Goal: Book appointment/travel/reservation

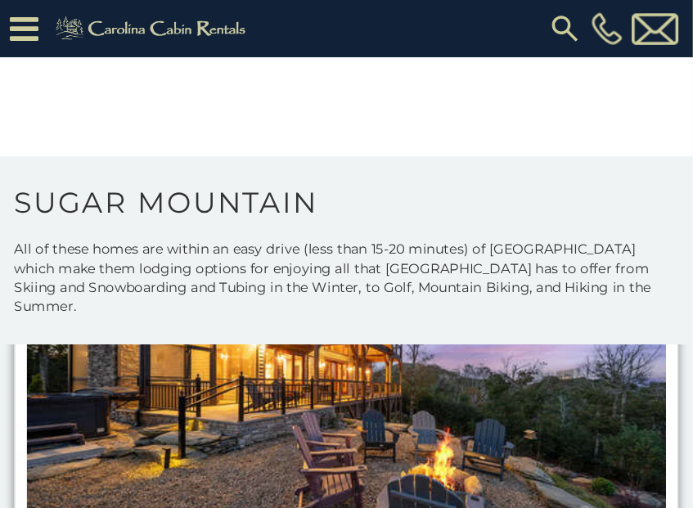
scroll to position [560, 0]
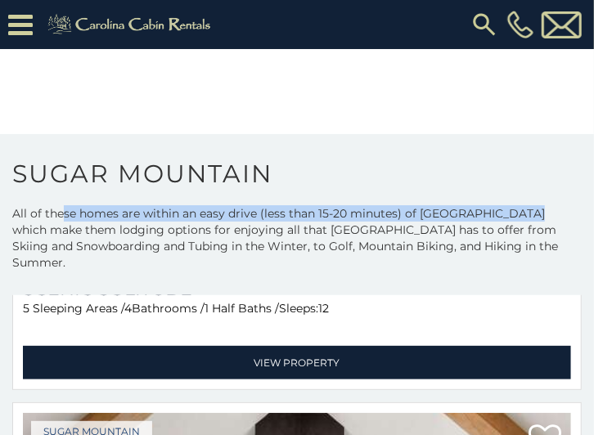
drag, startPoint x: 61, startPoint y: 218, endPoint x: 531, endPoint y: 217, distance: 470.2
click at [531, 217] on p "All of these homes are within an easy drive (less than 15-20 minutes) of Sugar …" at bounding box center [297, 246] width 594 height 82
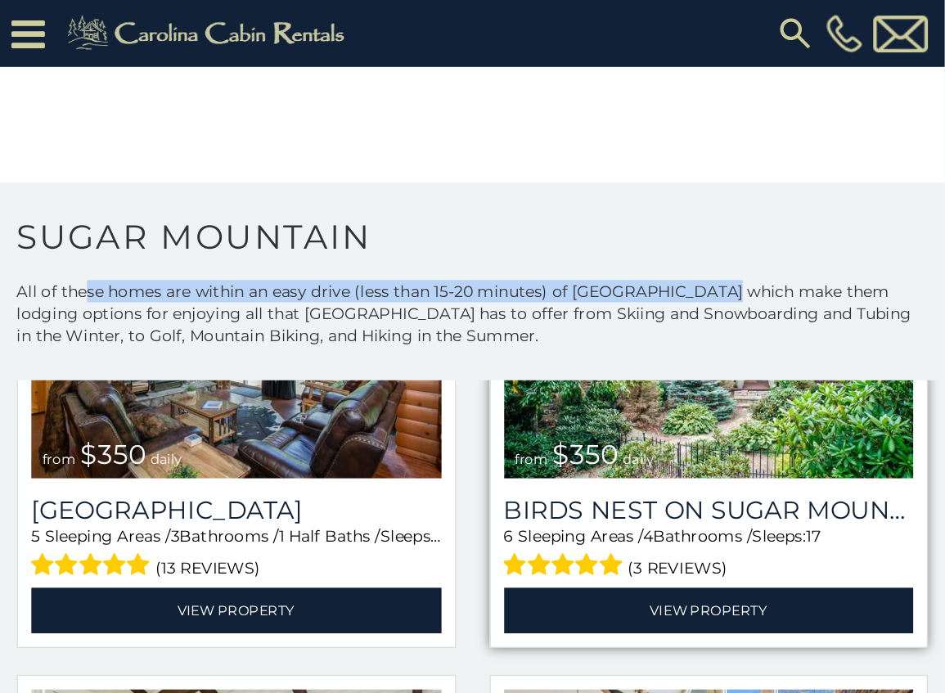
scroll to position [569, 0]
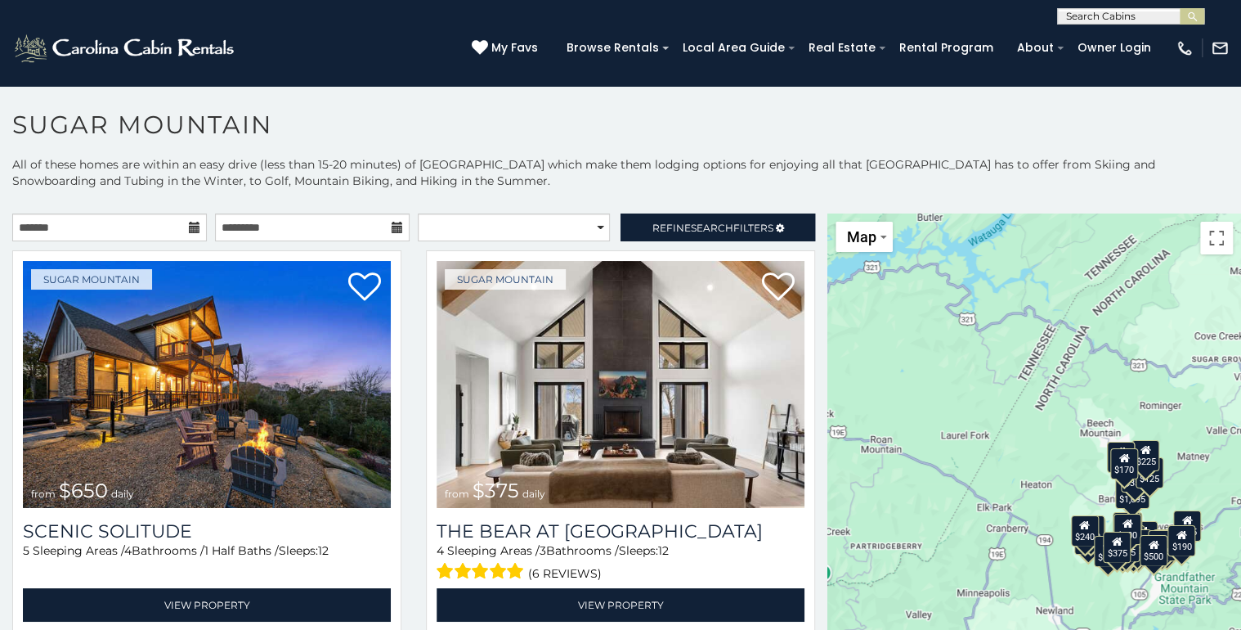
click at [1119, 474] on div "$170" at bounding box center [1125, 463] width 28 height 31
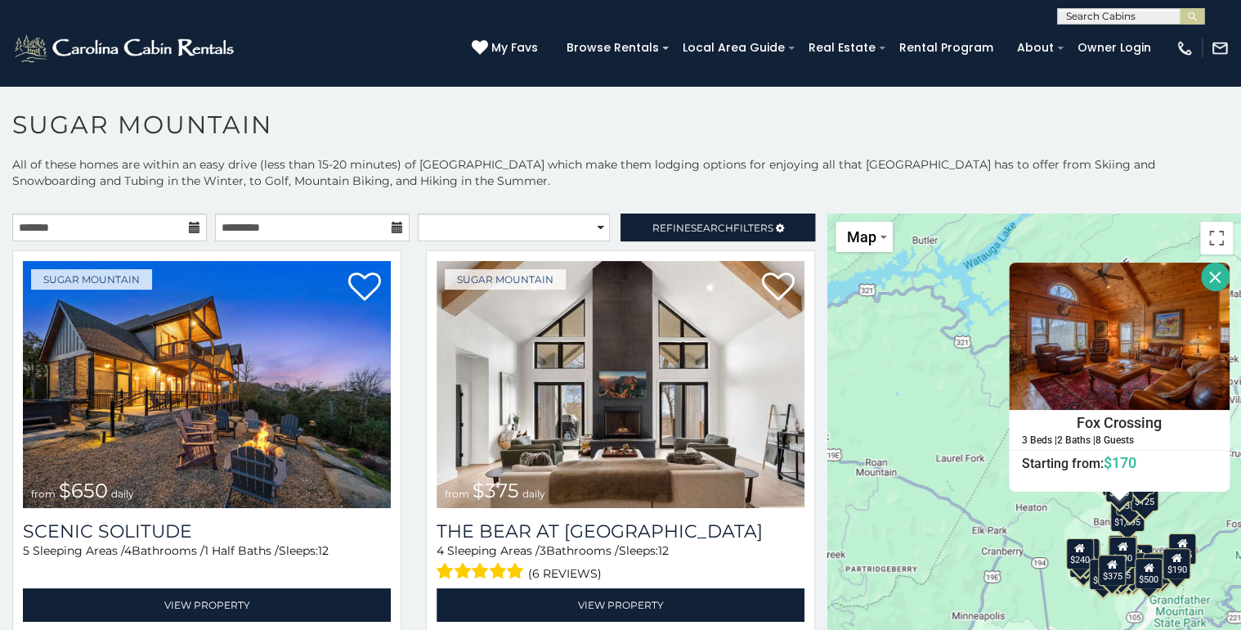
click at [1171, 527] on div "$650 $375 $350 $350 $200 $375 $195 $265 $190 $175 $155 $290 $175 $345 $1,095 $1…" at bounding box center [1035, 480] width 414 height 535
click at [1174, 575] on div "$190" at bounding box center [1177, 563] width 28 height 31
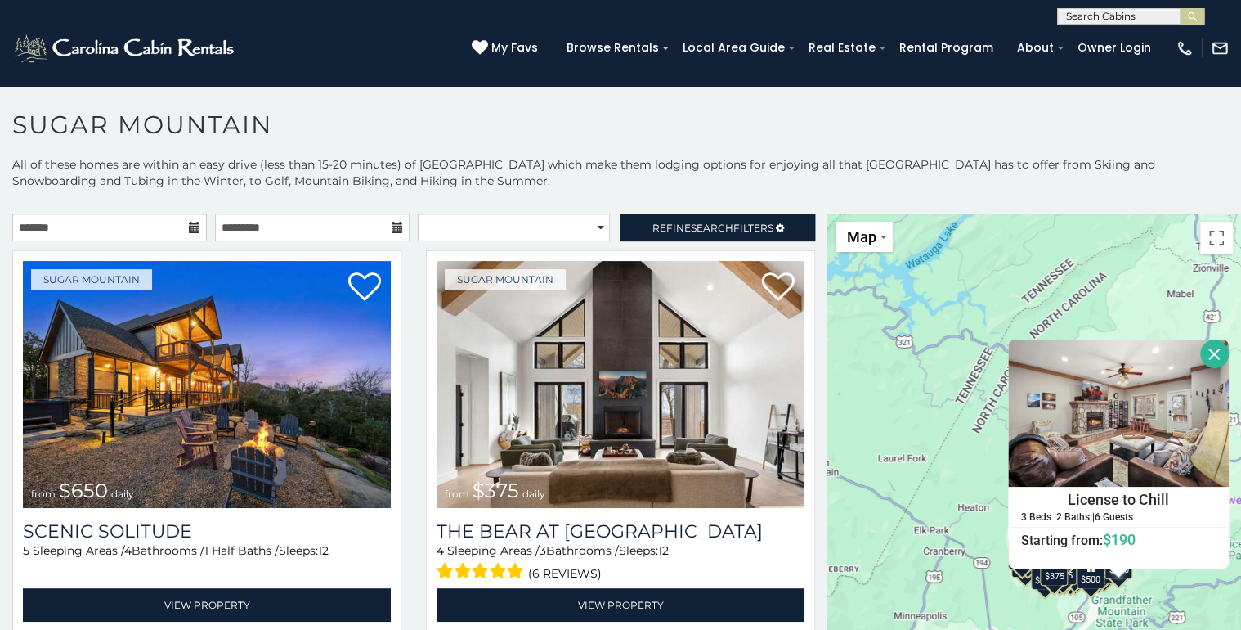
click at [1043, 579] on div "$375" at bounding box center [1054, 569] width 28 height 31
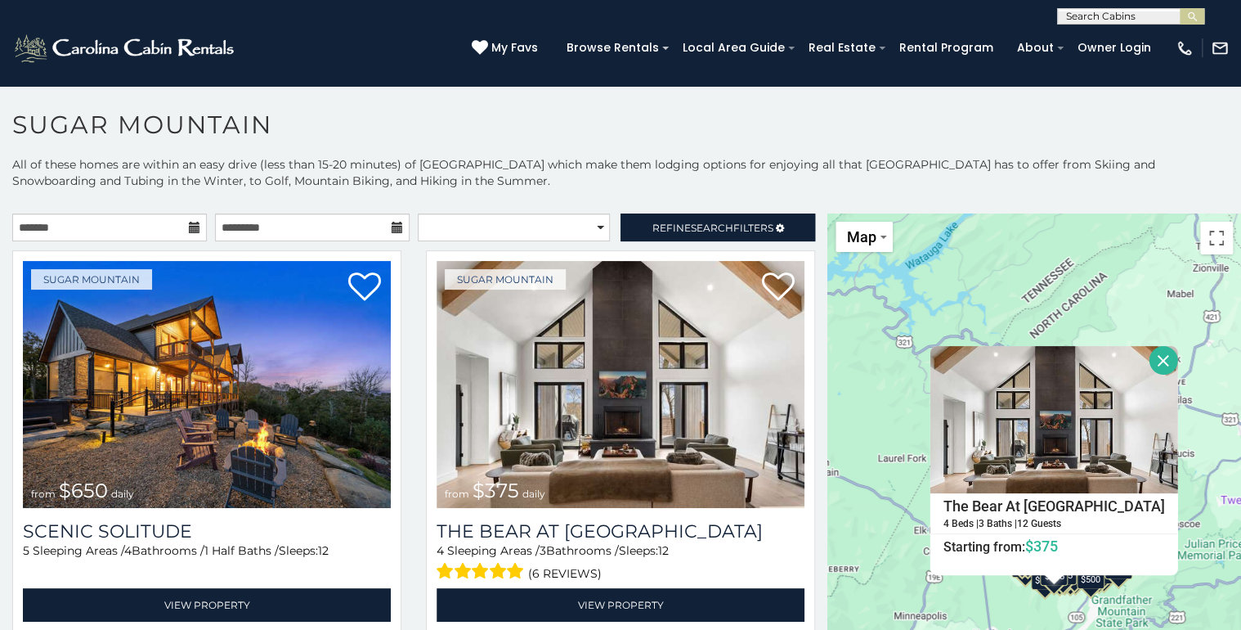
click at [1193, 513] on div "$650 $375 $350 $350 $200 $375 $195 $265 $190 $175 $155 $290 $175 $345 $1,095 $1…" at bounding box center [1035, 480] width 414 height 535
click at [1150, 360] on button "Close" at bounding box center [1164, 360] width 29 height 29
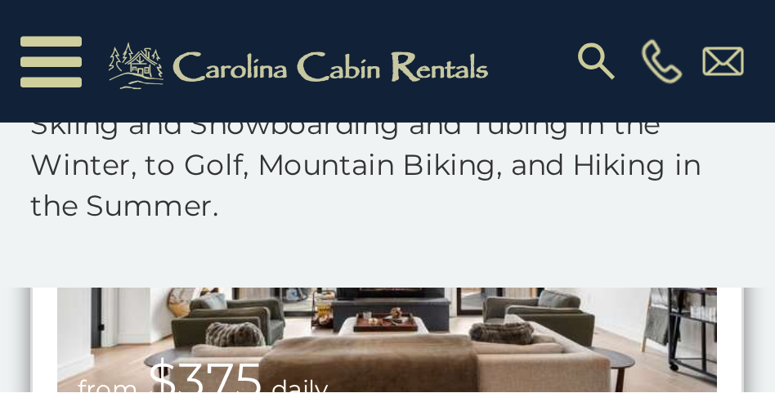
scroll to position [519, 0]
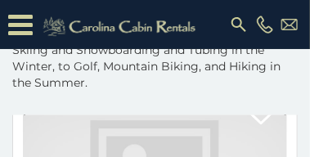
drag, startPoint x: 281, startPoint y: 116, endPoint x: 213, endPoint y: 89, distance: 73.8
click at [221, 89] on p "All of these homes are within an easy drive (less than 15-20 minutes) of Sugar …" at bounding box center [155, 41] width 310 height 131
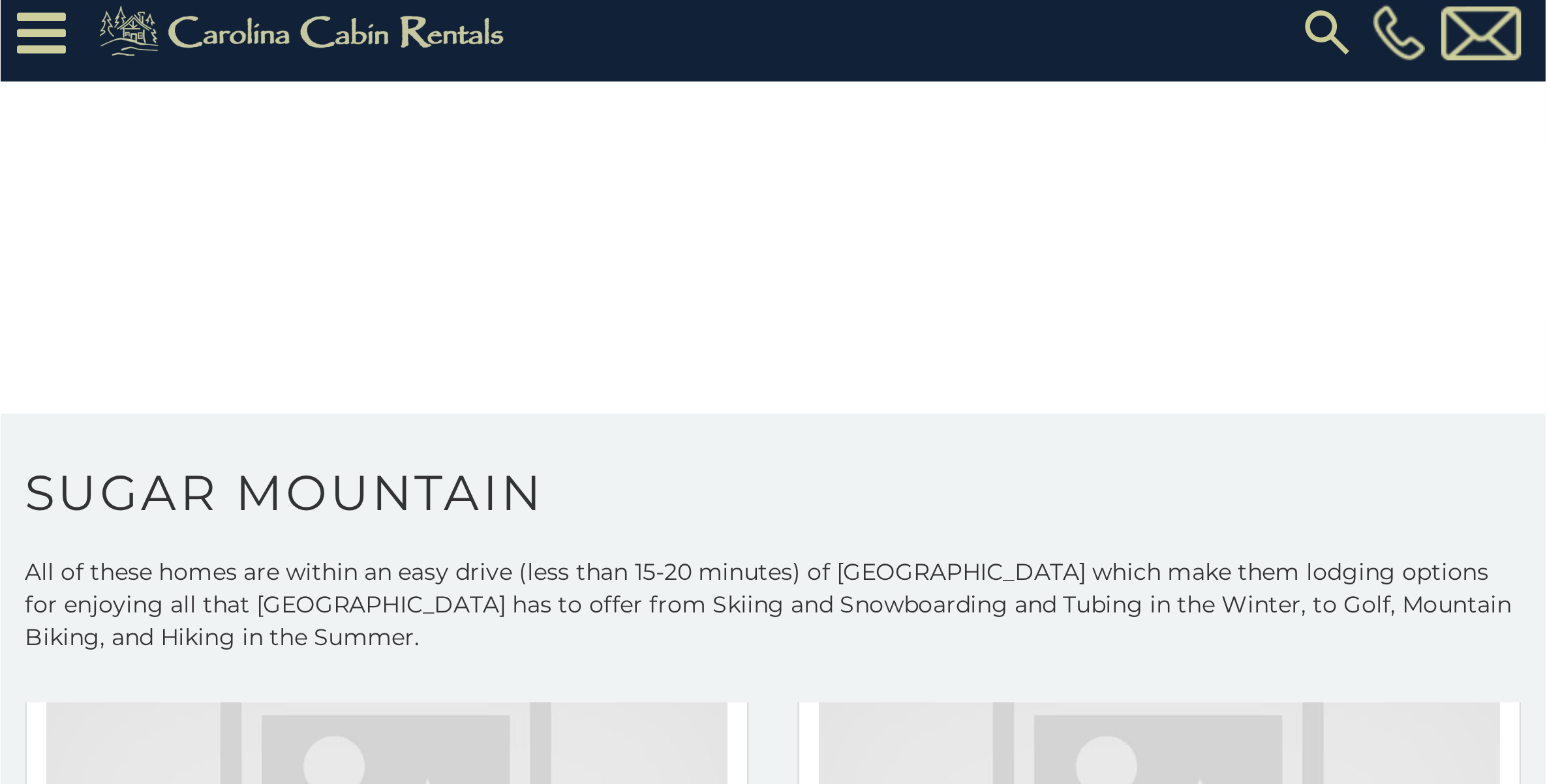
scroll to position [415, 0]
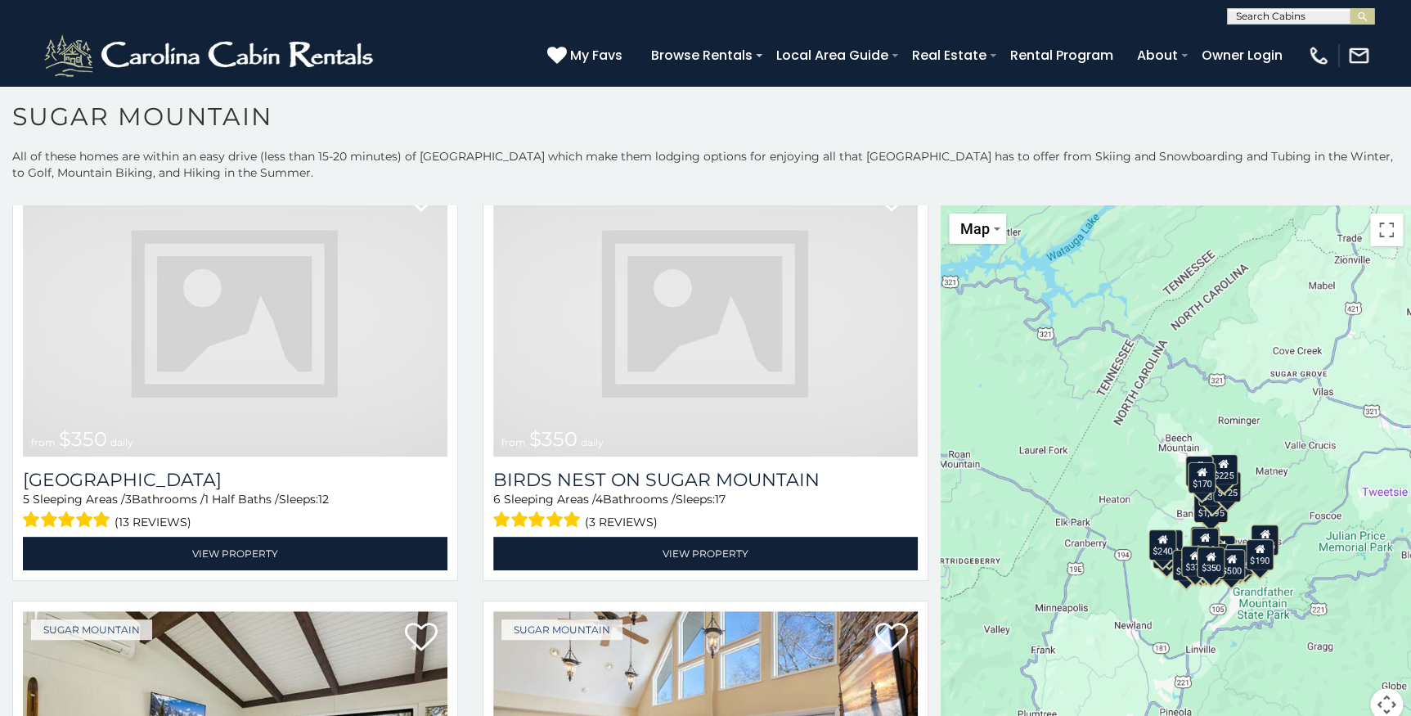
click at [1215, 543] on div "$290" at bounding box center [1215, 558] width 28 height 31
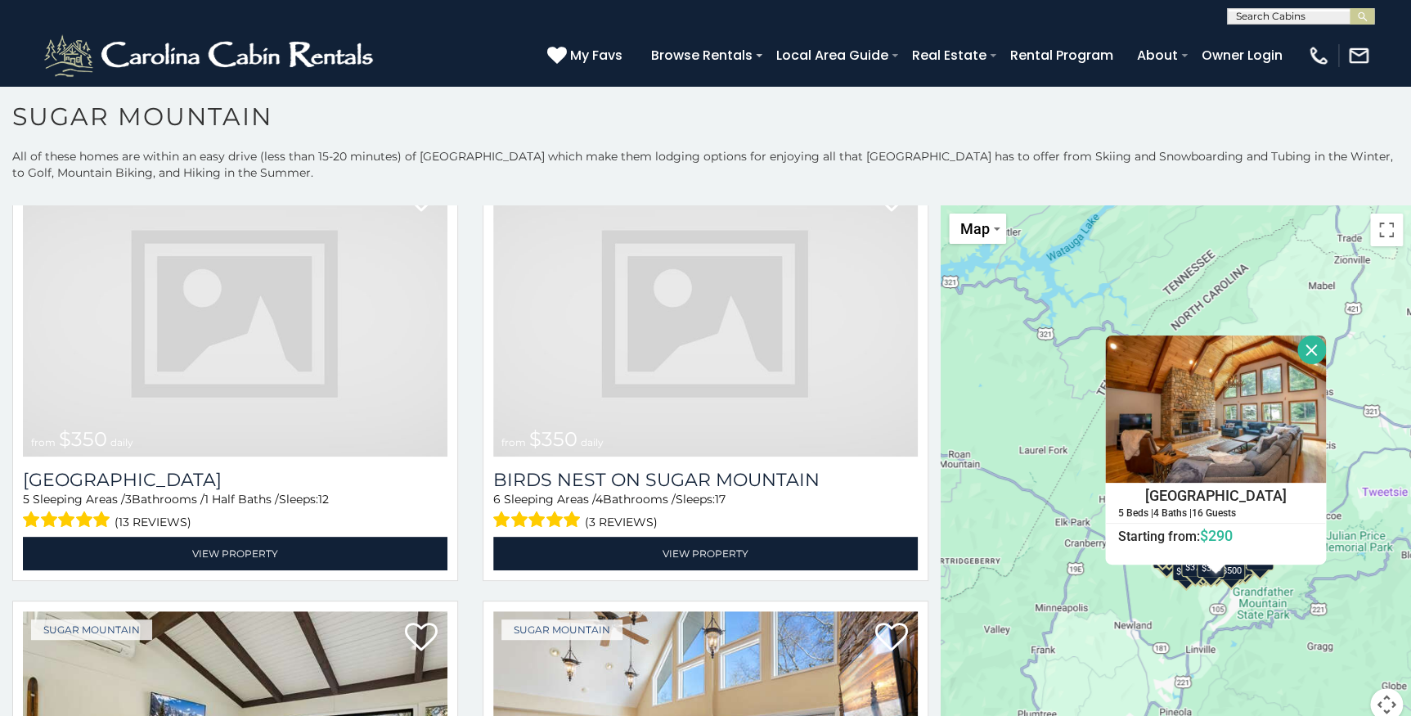
click at [1297, 352] on button "Close" at bounding box center [1311, 349] width 29 height 29
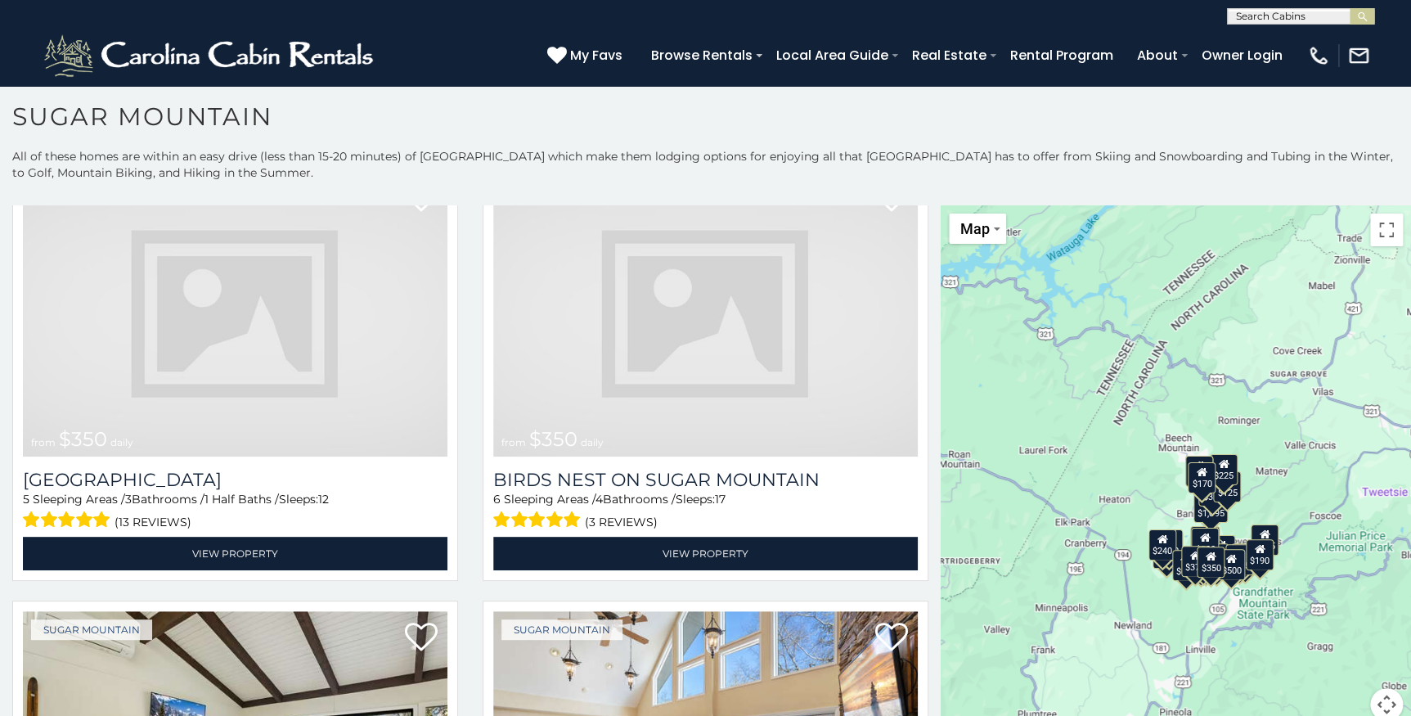
click at [1195, 488] on div "$170" at bounding box center [1202, 477] width 28 height 31
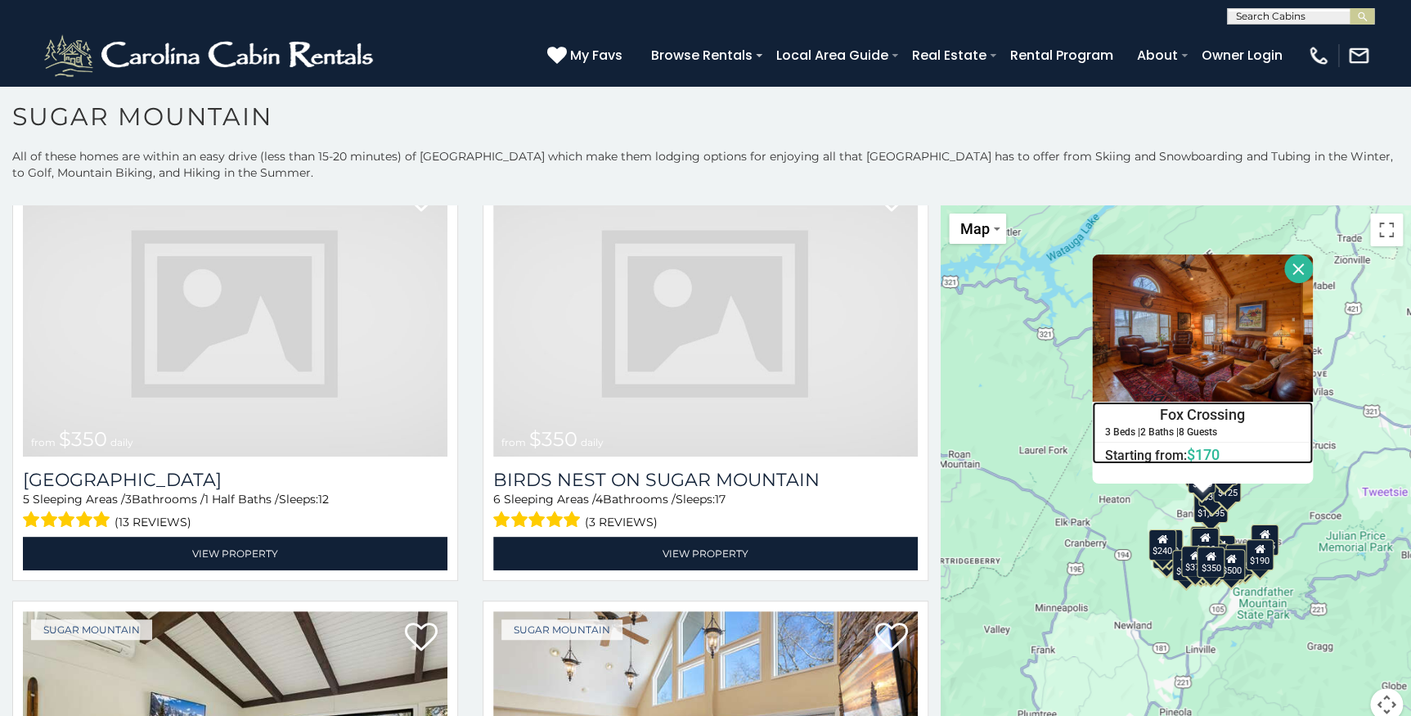
click at [1168, 447] on h6 "Starting from: $170" at bounding box center [1202, 455] width 219 height 16
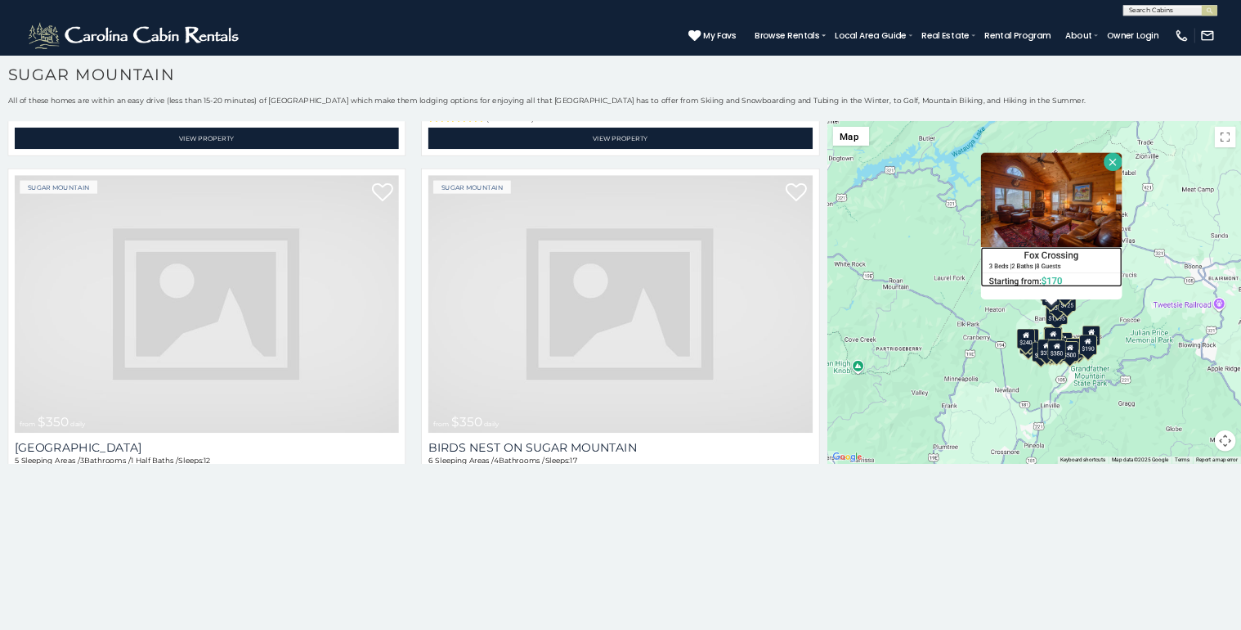
scroll to position [521, 0]
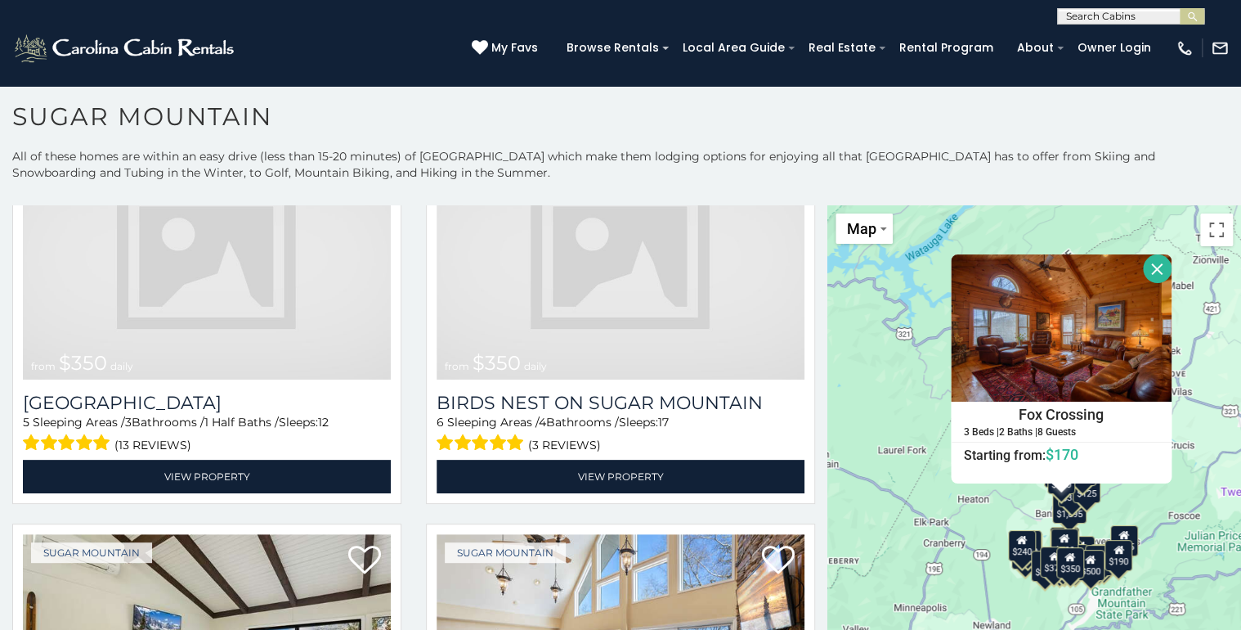
click at [1113, 563] on div "$190" at bounding box center [1119, 555] width 28 height 31
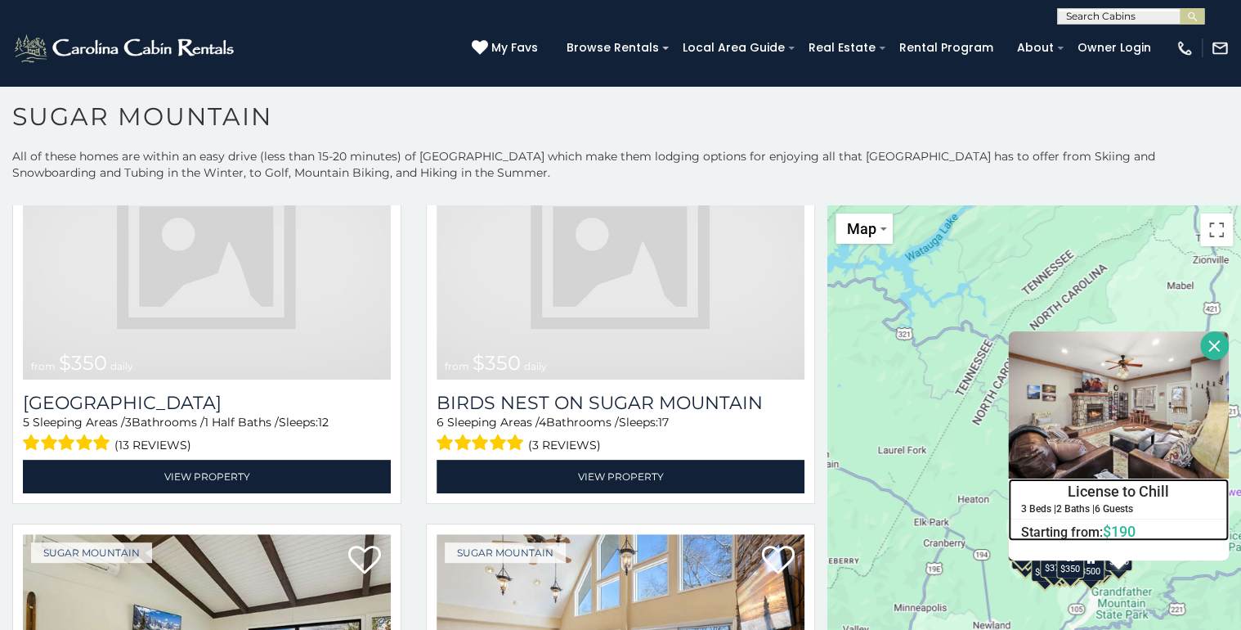
click at [1090, 523] on h6 "Starting from: $190" at bounding box center [1118, 531] width 219 height 16
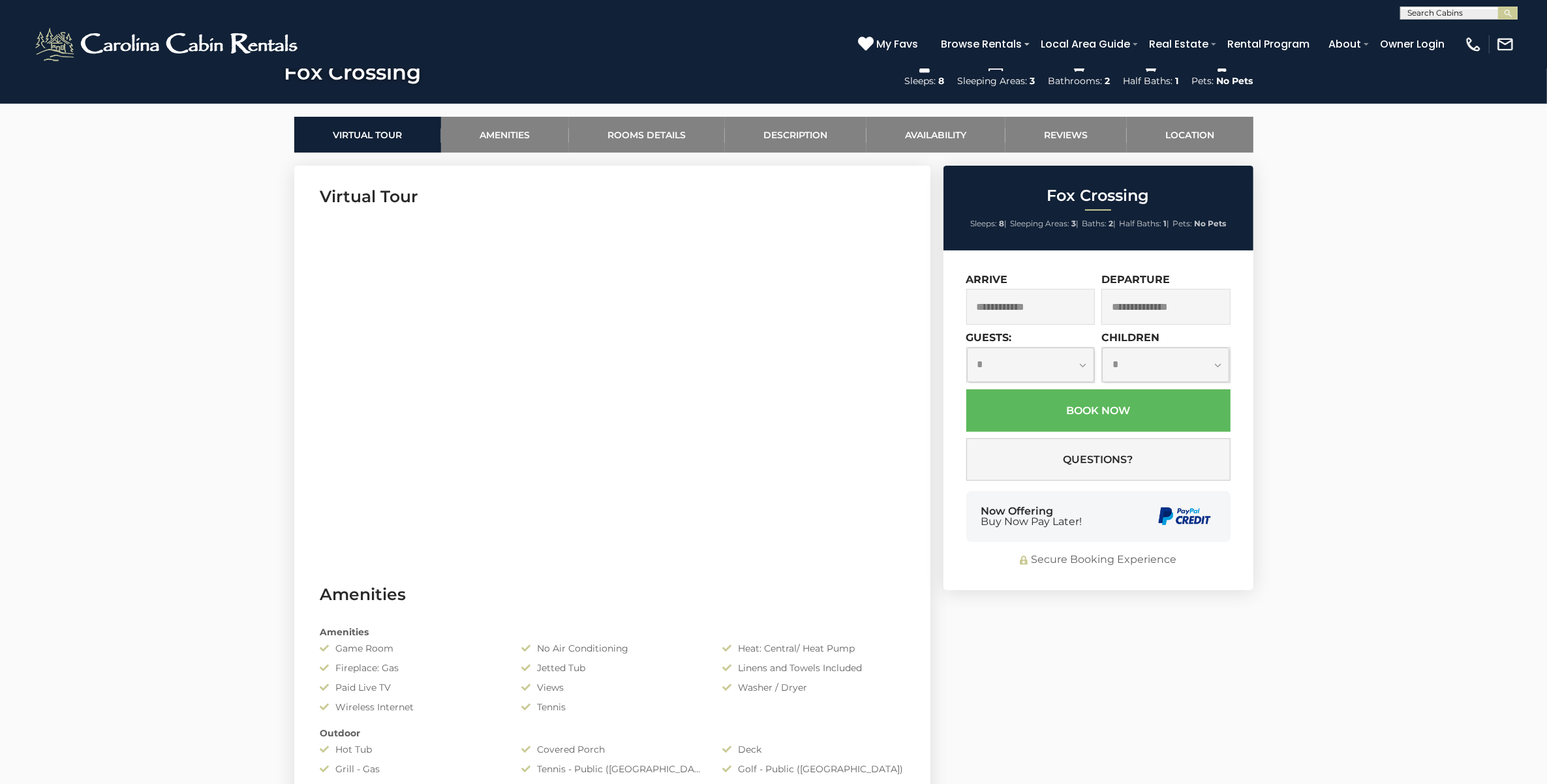
scroll to position [571, 0]
drag, startPoint x: 1075, startPoint y: 300, endPoint x: 1082, endPoint y: 307, distance: 9.9
click at [1075, 301] on input "text" at bounding box center [1031, 307] width 129 height 36
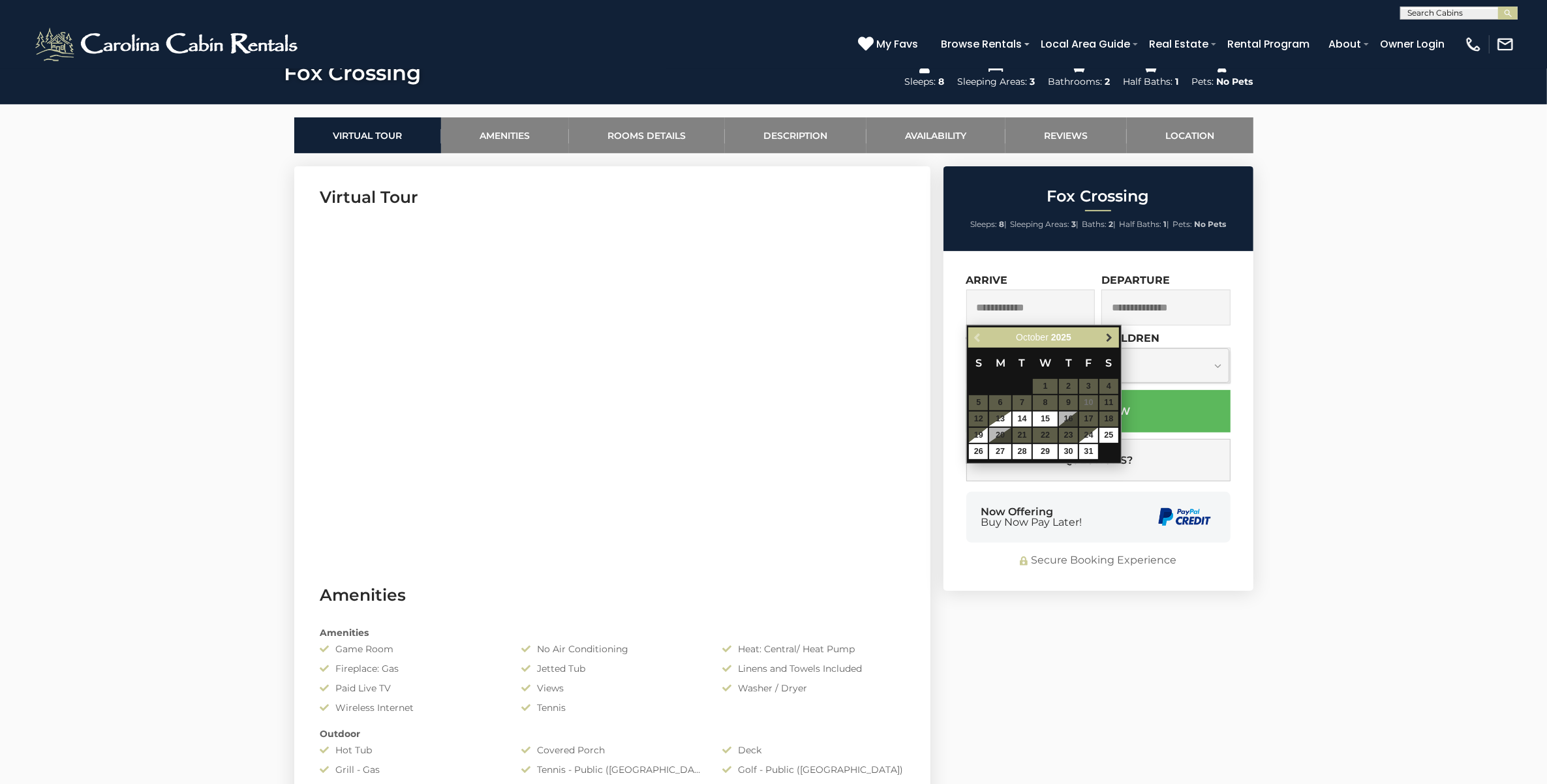
click at [1110, 340] on span "Next" at bounding box center [1109, 337] width 10 height 10
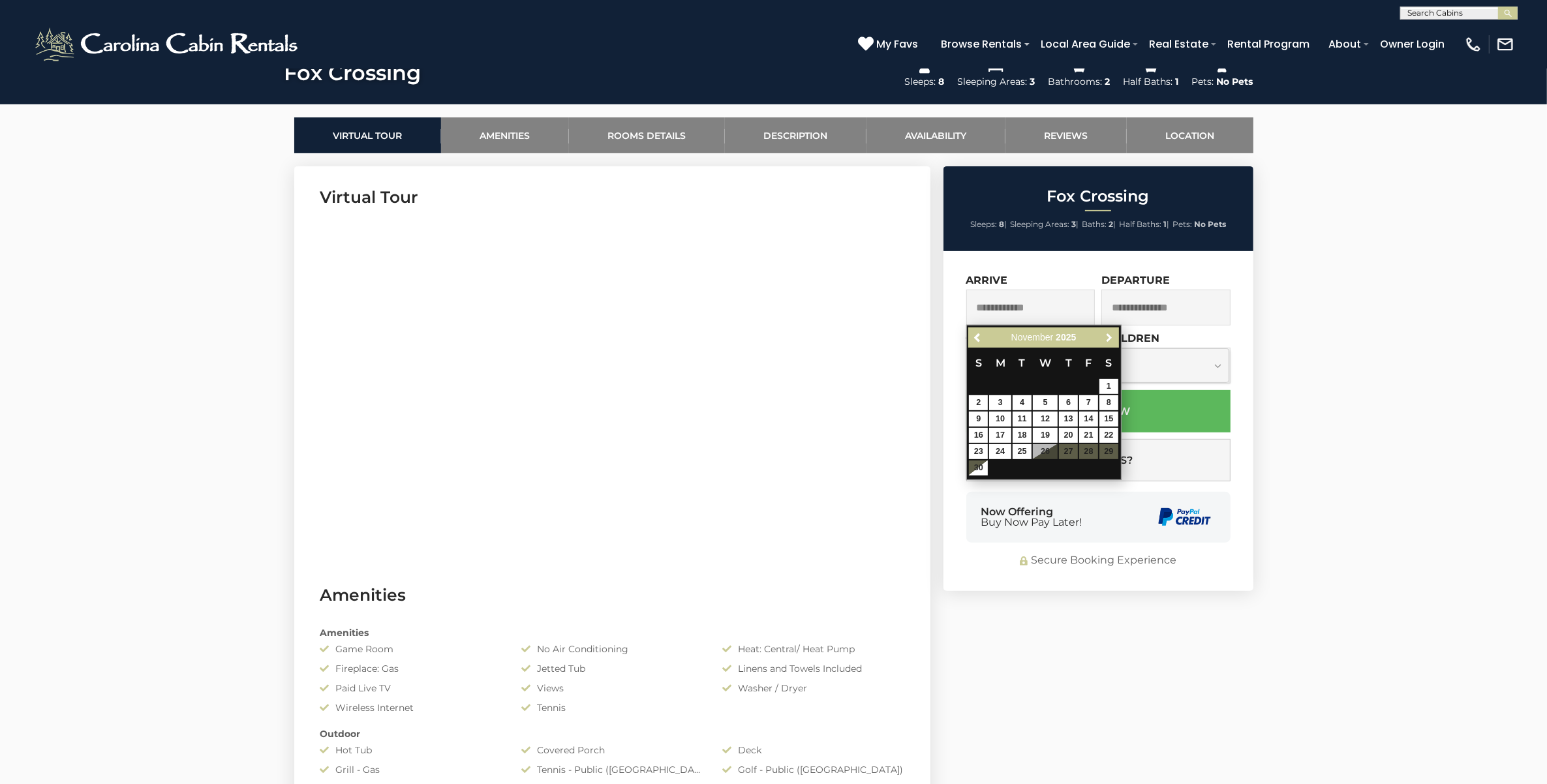
click at [1110, 340] on span "Next" at bounding box center [1109, 337] width 10 height 10
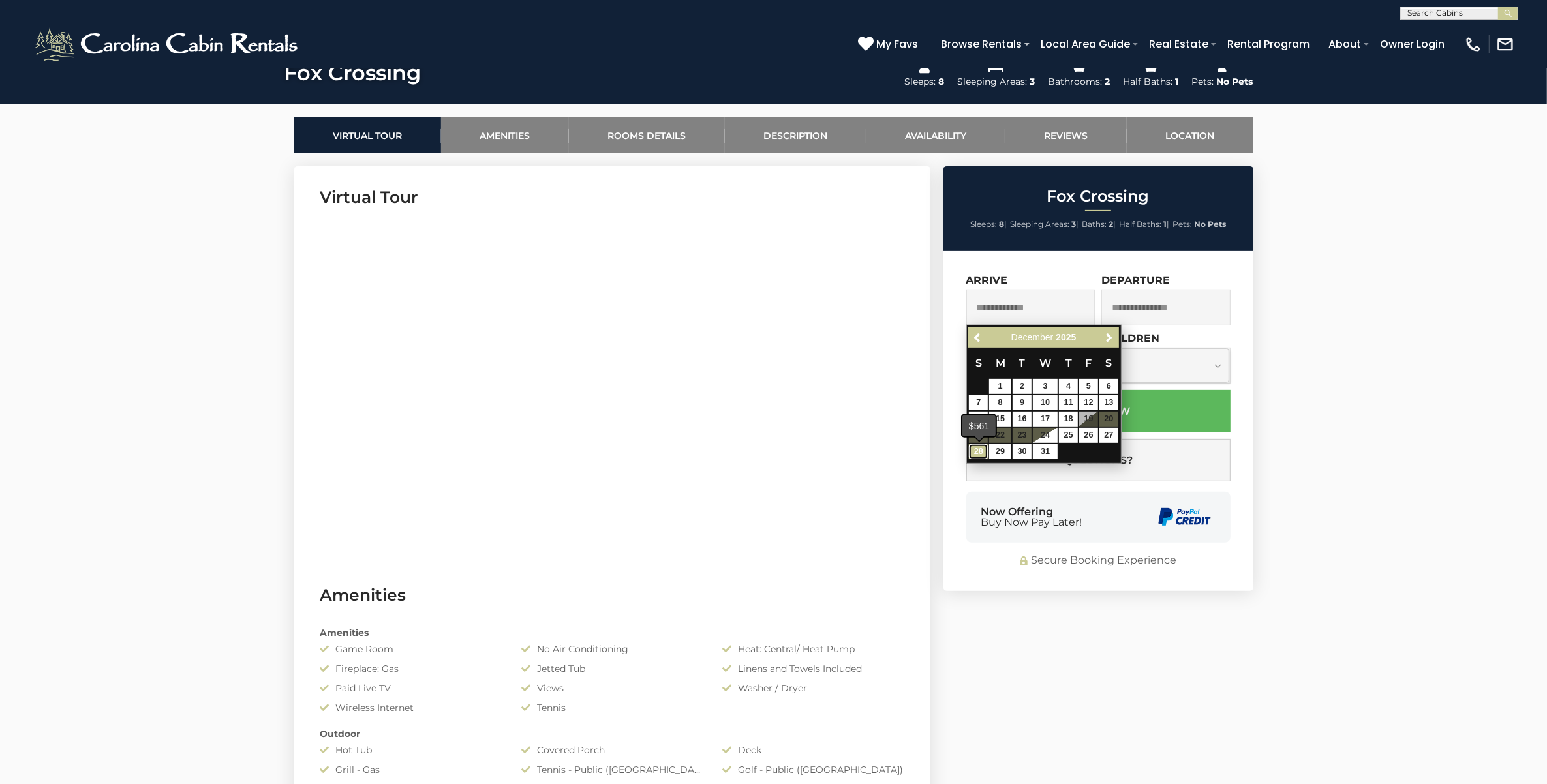
click at [974, 447] on link "28" at bounding box center [978, 451] width 19 height 15
type input "**********"
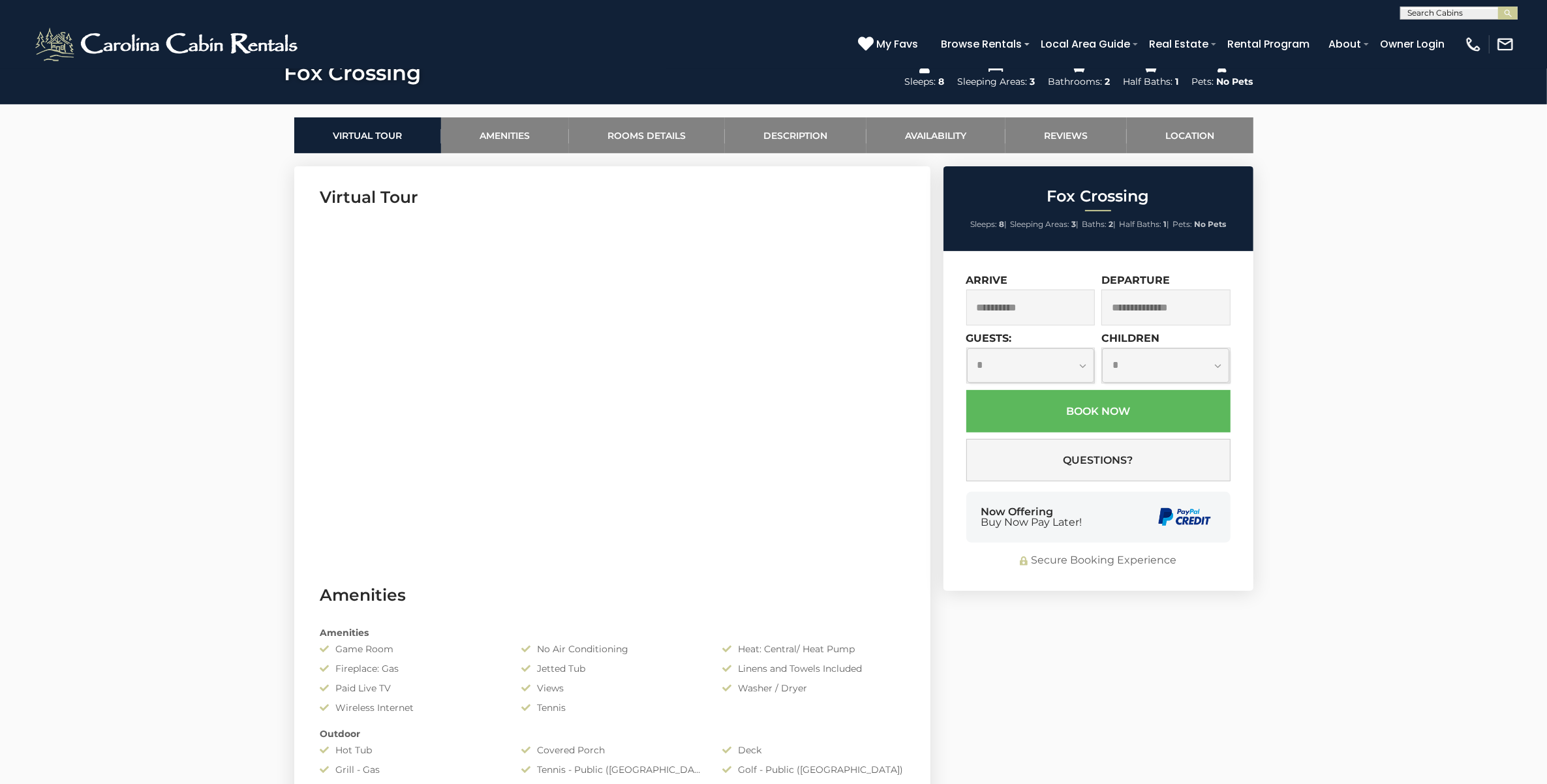
click at [1083, 370] on select "**********" at bounding box center [1030, 365] width 127 height 34
drag, startPoint x: 1083, startPoint y: 370, endPoint x: 1083, endPoint y: 377, distance: 7.0
click at [1083, 372] on select "**********" at bounding box center [1030, 365] width 127 height 34
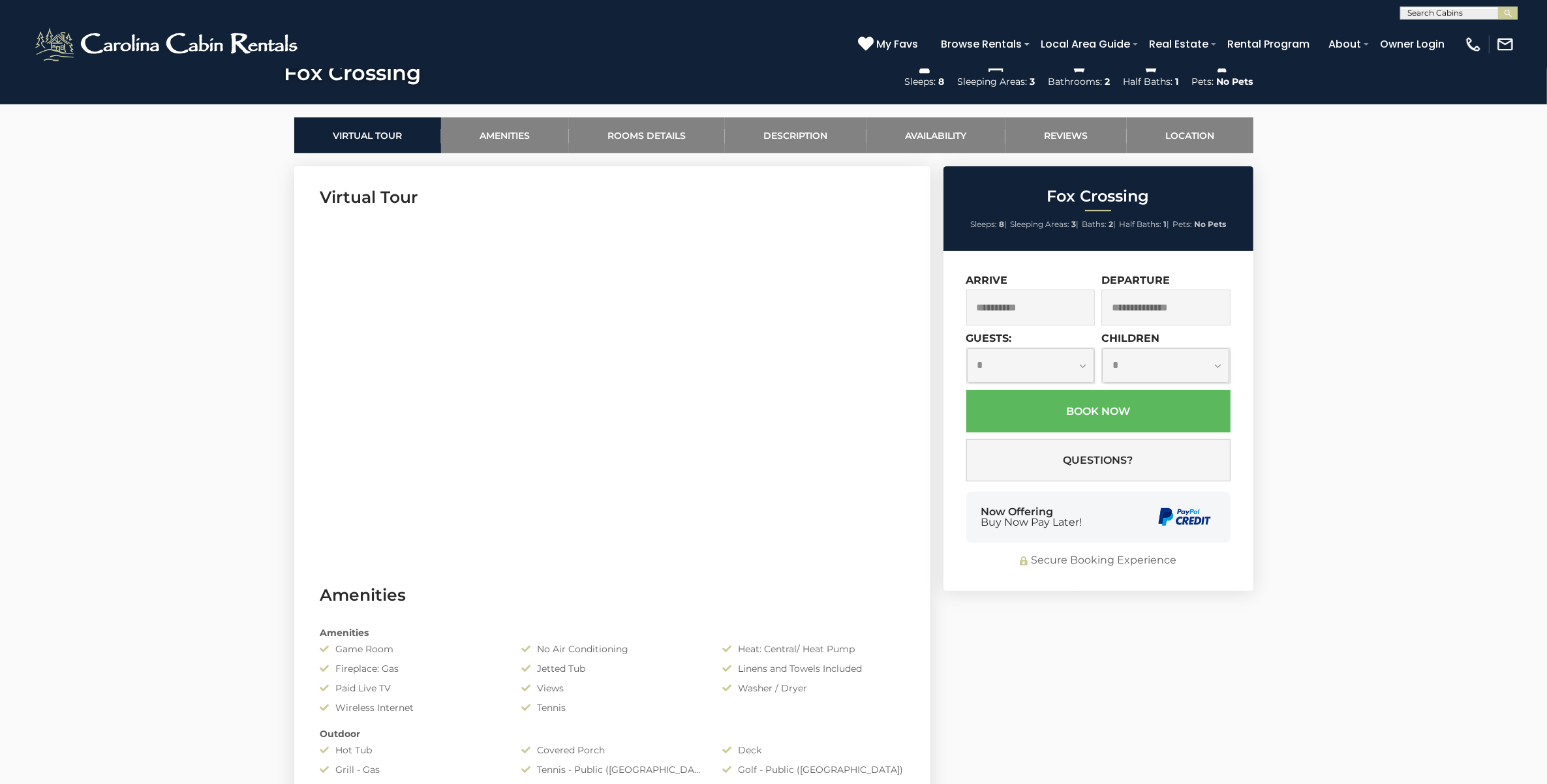
drag, startPoint x: 1225, startPoint y: 73, endPoint x: 1208, endPoint y: 70, distance: 17.3
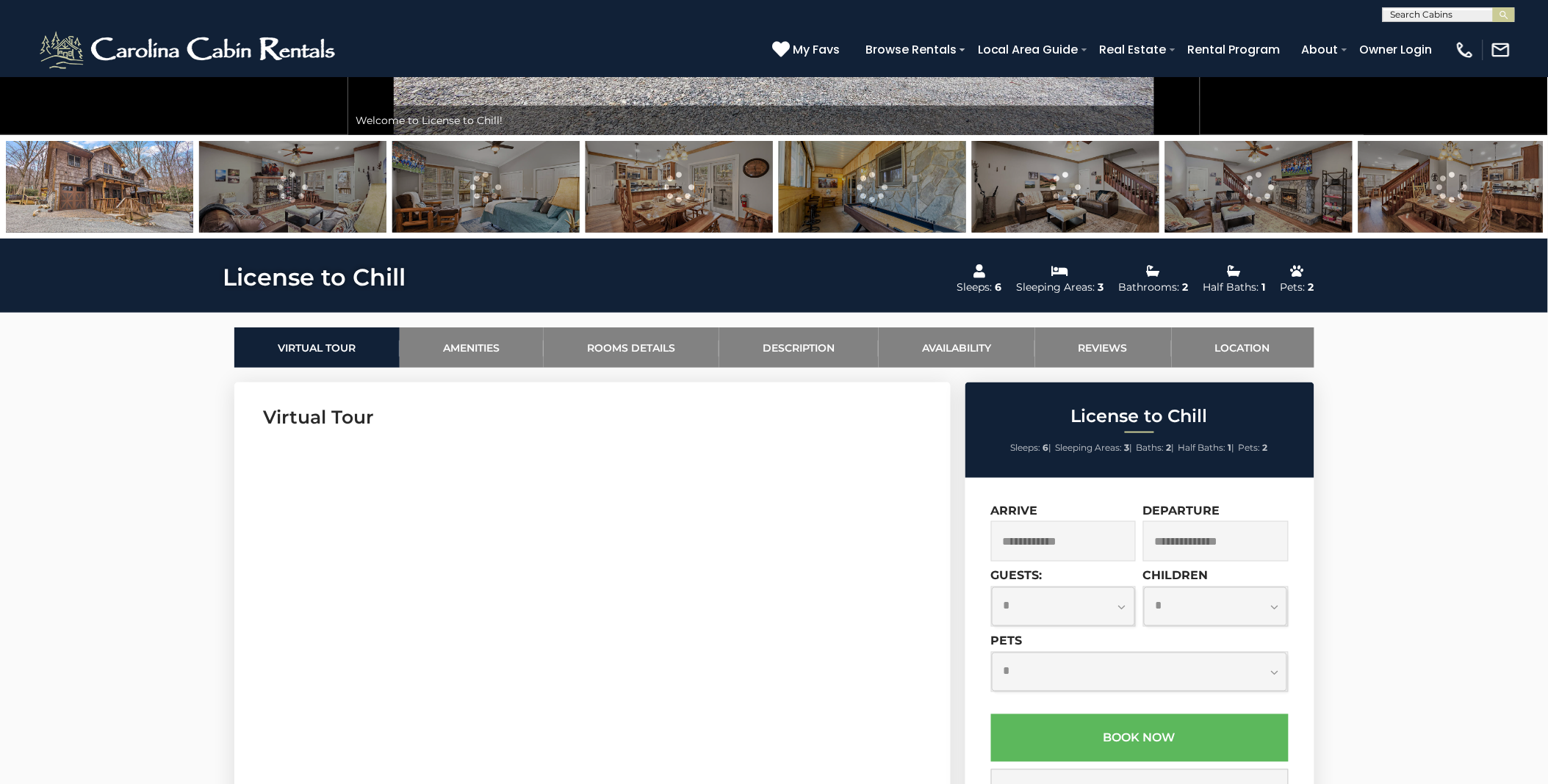
scroll to position [652, 0]
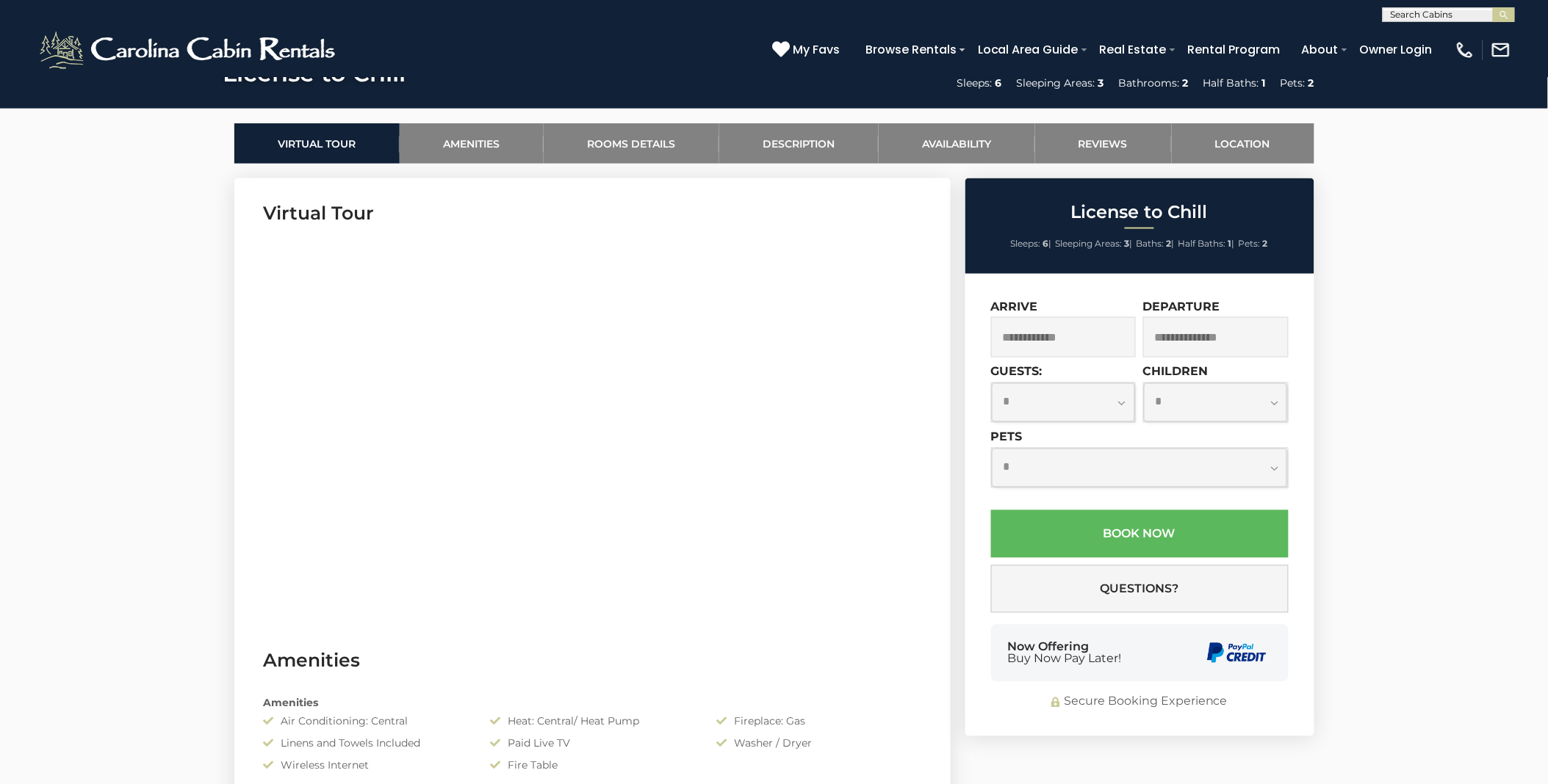
click at [1115, 343] on input "text" at bounding box center [1064, 337] width 146 height 40
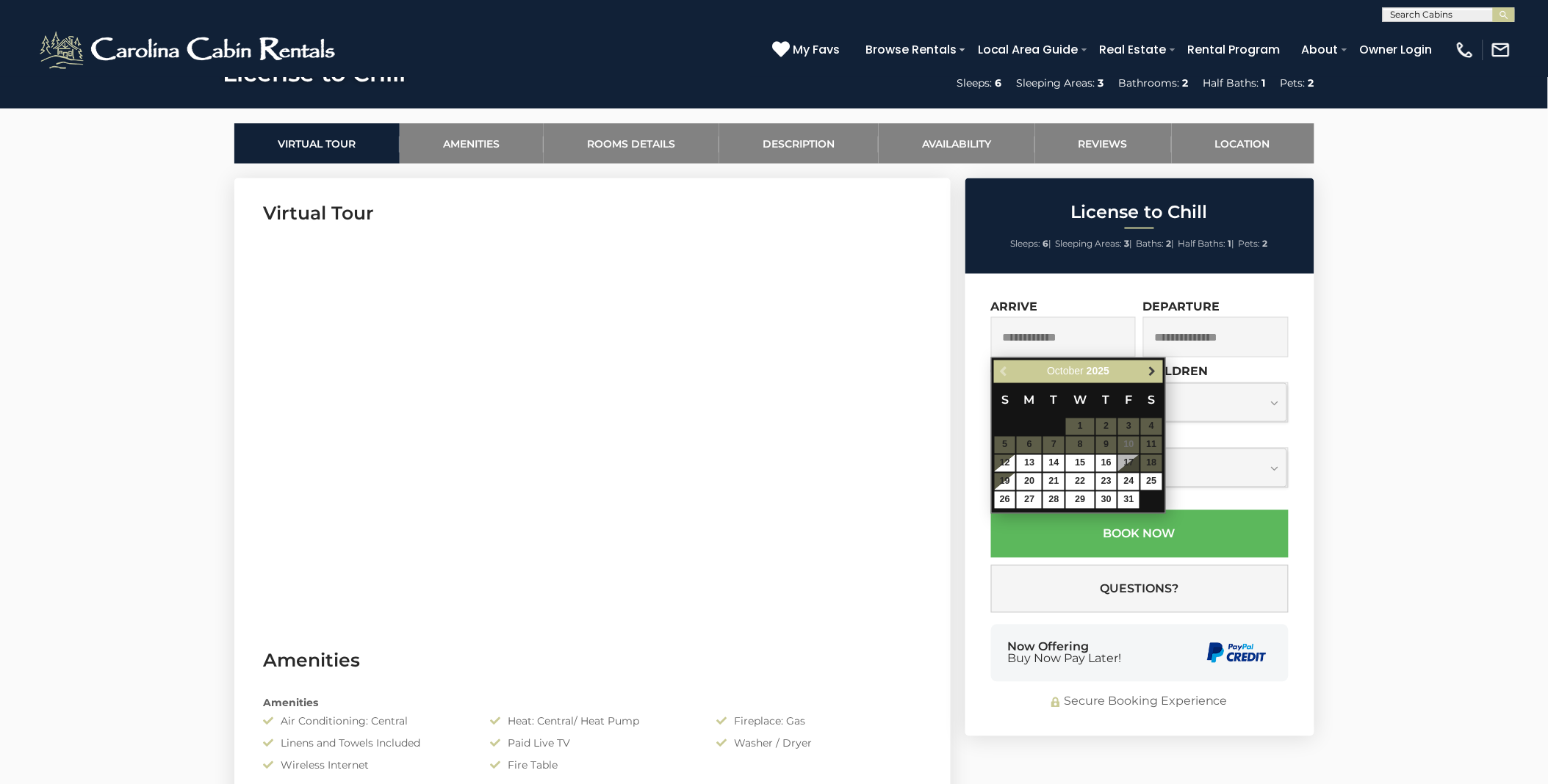
click at [1115, 370] on span "Next" at bounding box center [1152, 372] width 12 height 12
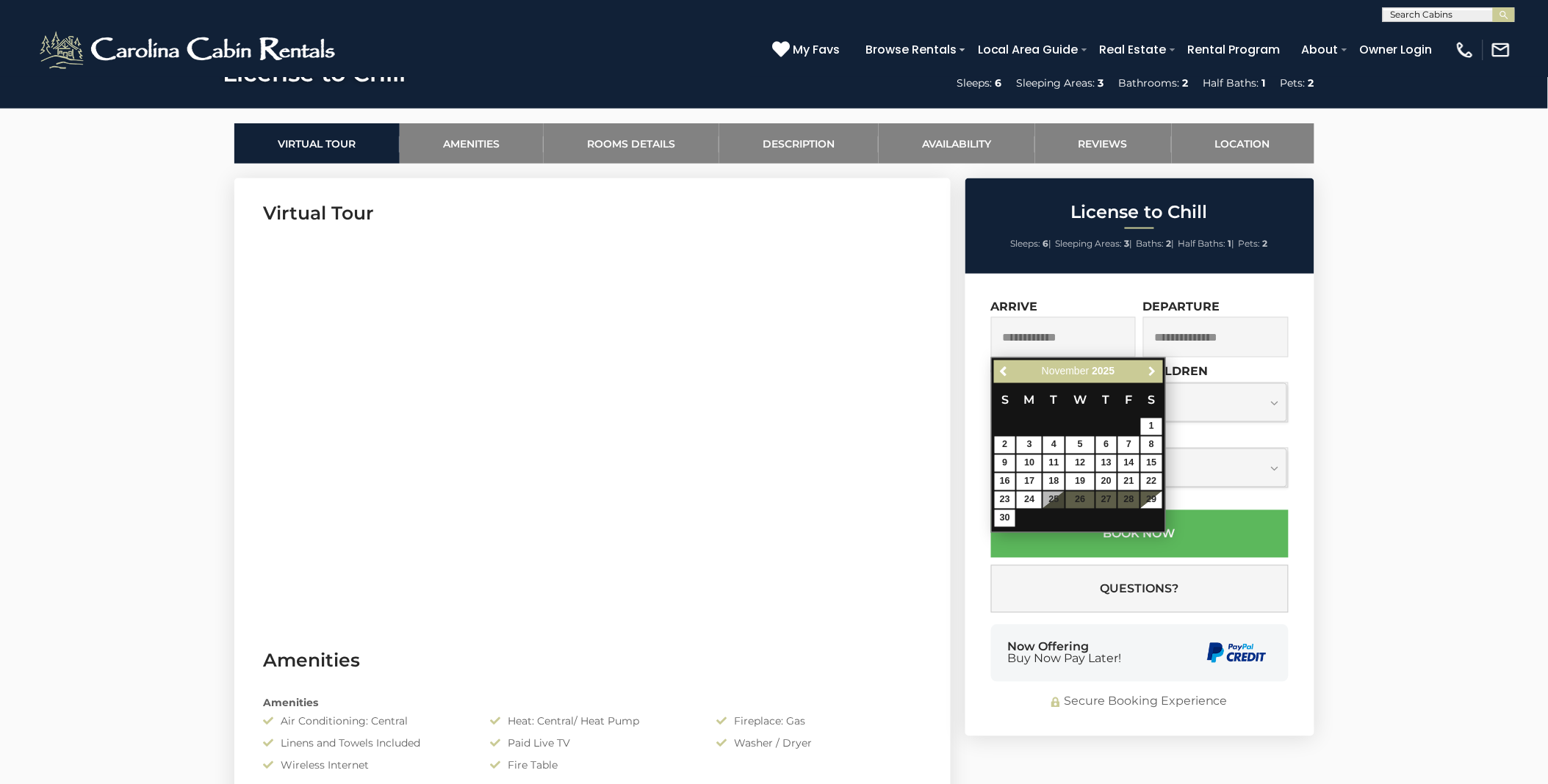
click at [1115, 370] on span "Next" at bounding box center [1152, 372] width 12 height 12
drag, startPoint x: 1474, startPoint y: 322, endPoint x: 1528, endPoint y: 13, distance: 313.7
